Goal: Task Accomplishment & Management: Use online tool/utility

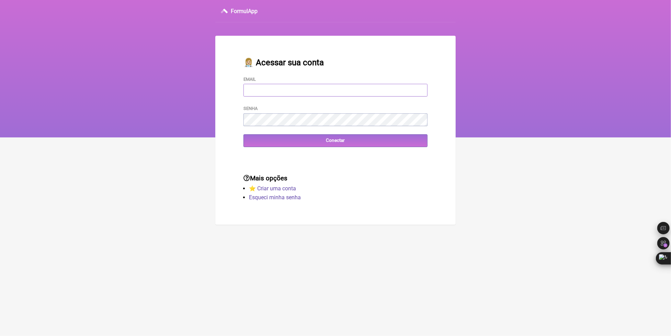
click at [300, 91] on input "Email" at bounding box center [335, 90] width 184 height 13
paste input "fcaetanorj@yahoo.com.br"
type input "fcaetanorj@yahoo.com.br"
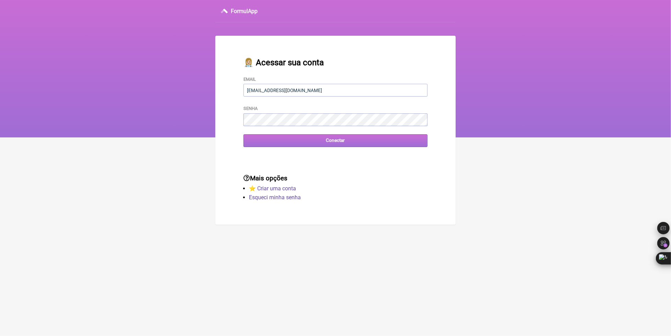
click at [324, 142] on input "Conectar" at bounding box center [335, 140] width 184 height 13
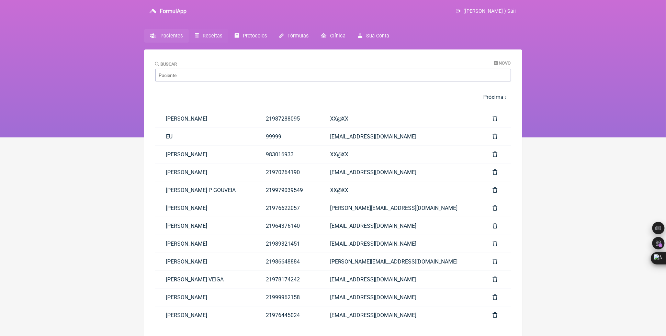
click at [211, 36] on span "Receitas" at bounding box center [213, 36] width 20 height 6
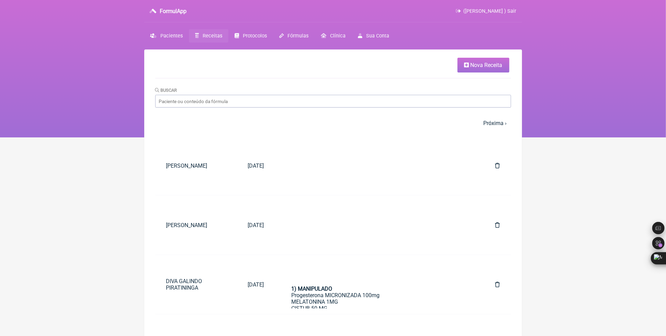
click at [484, 63] on span "Nova Receita" at bounding box center [486, 65] width 32 height 7
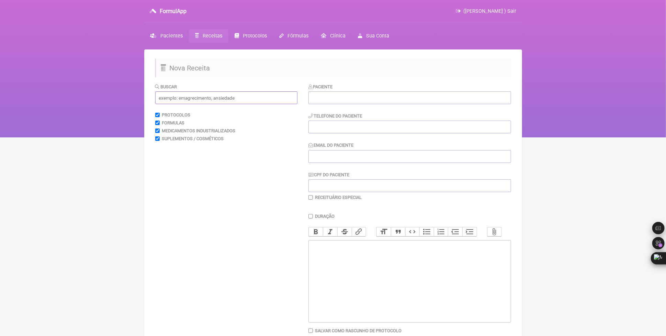
click at [194, 100] on input "text" at bounding box center [226, 97] width 142 height 13
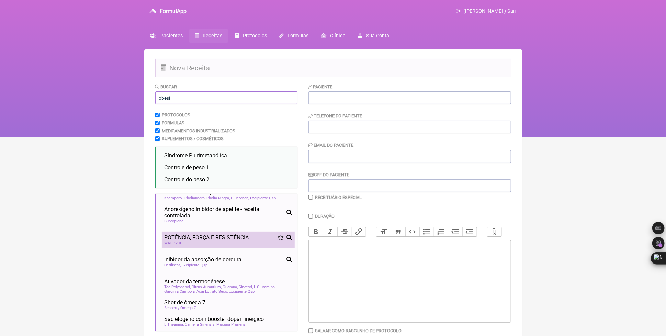
scroll to position [69, 0]
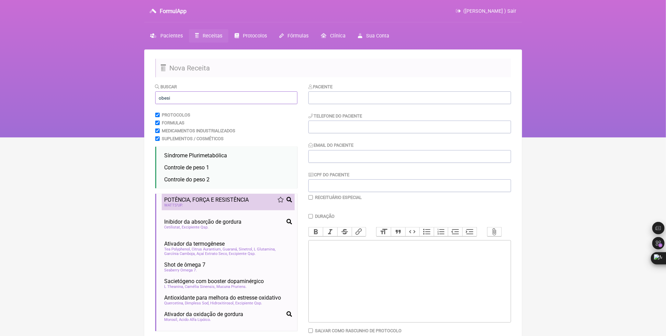
type input "obesi"
click at [221, 203] on span "POTÊNCIA, FORÇA E RESISTÊNCIA" at bounding box center [206, 199] width 84 height 7
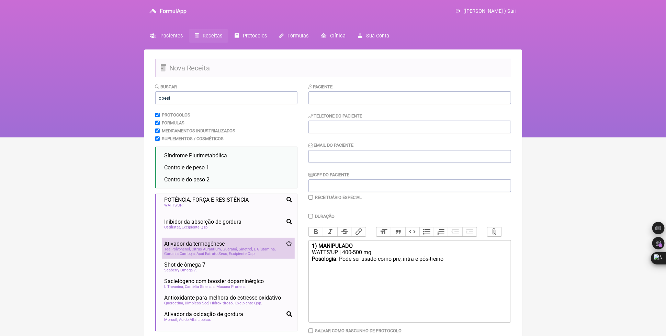
scroll to position [137, 0]
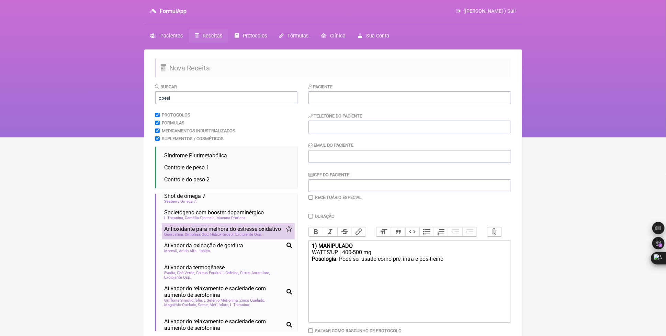
click at [205, 232] on span "Antioxidante para melhora do estresse oxidativo" at bounding box center [222, 229] width 117 height 7
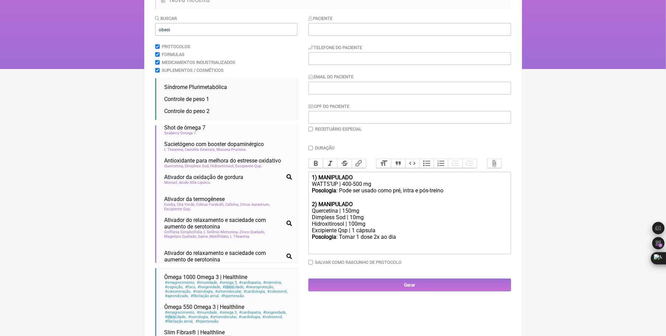
scroll to position [69, 0]
drag, startPoint x: 312, startPoint y: 207, endPoint x: 403, endPoint y: 247, distance: 99.4
click at [403, 247] on trix-editor "1) MANIPULADO WATTS’UP | 400-500 mg Posologia : Pode ser usado como pré, intra …" at bounding box center [409, 212] width 203 height 82
copy trix-editor "2) MANIPULADO Quercetina | 150mg Dimpless Sod | 10mg Hidroxitirosol | 100mg Exc…"
click at [217, 151] on span "Mucuna Pruriens" at bounding box center [232, 149] width 30 height 4
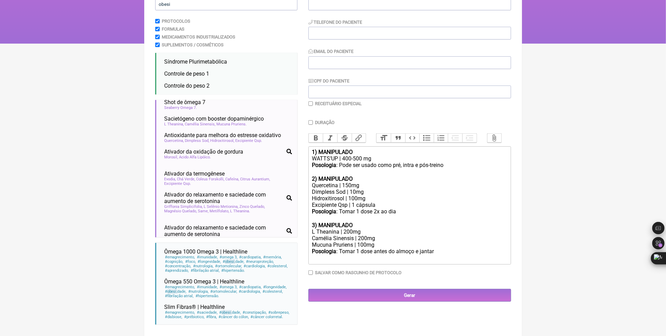
scroll to position [102, 0]
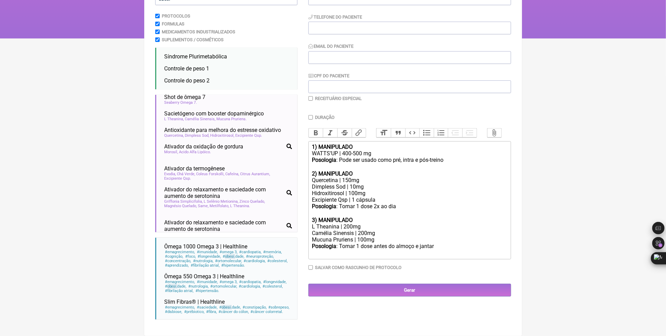
type trix-editor "<div><strong>1) MANIPULADO</strong></div><div>WATTS’UP | 400-500 mg</div><div><…"
